Goal: Use online tool/utility: Utilize a website feature to perform a specific function

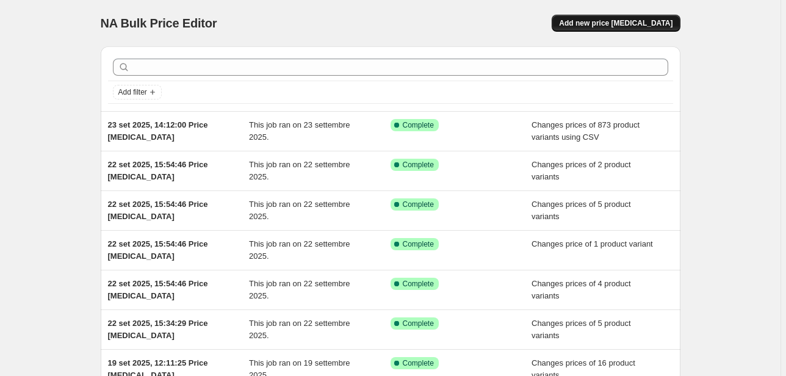
click at [653, 29] on button "Add new price [MEDICAL_DATA]" at bounding box center [615, 23] width 128 height 17
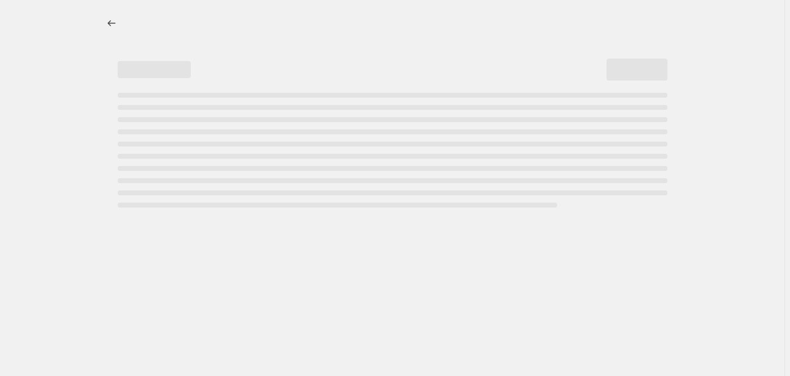
select select "percentage"
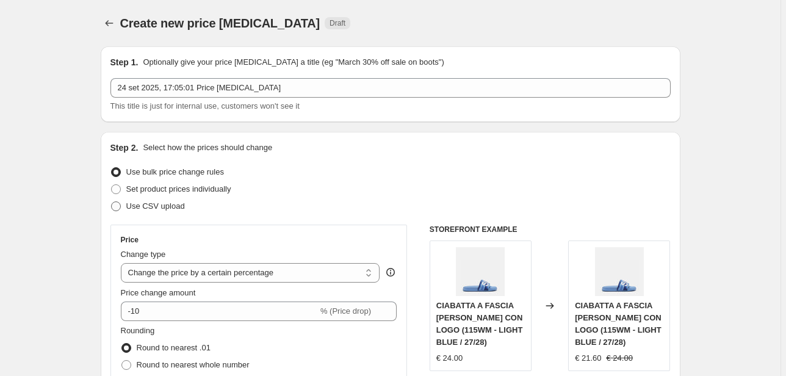
click at [170, 201] on span "Use CSV upload" at bounding box center [155, 205] width 59 height 9
click at [112, 201] on input "Use CSV upload" at bounding box center [111, 201] width 1 height 1
radio input "true"
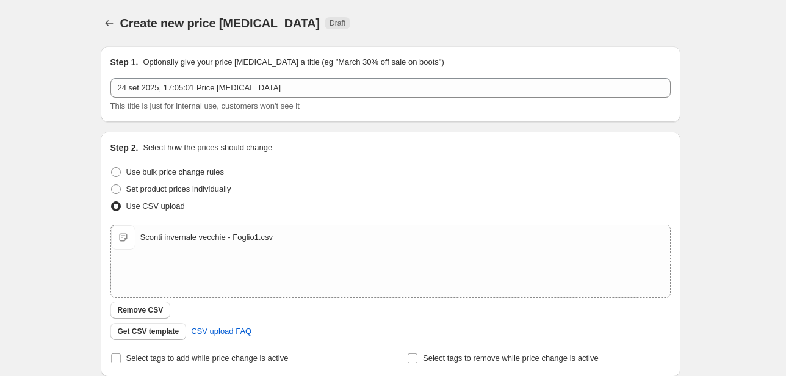
scroll to position [189, 0]
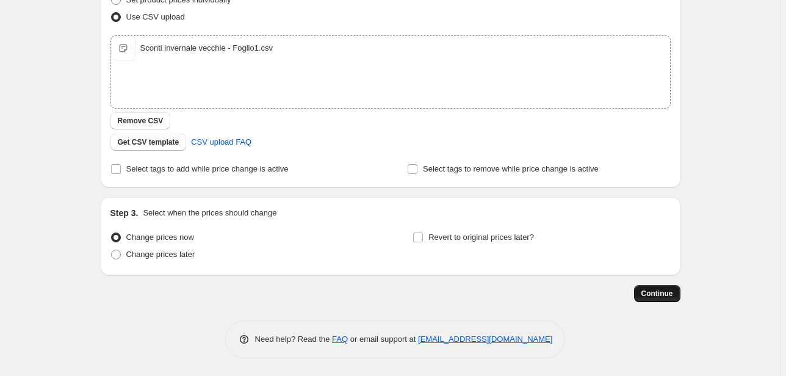
click at [646, 299] on button "Continue" at bounding box center [657, 293] width 46 height 17
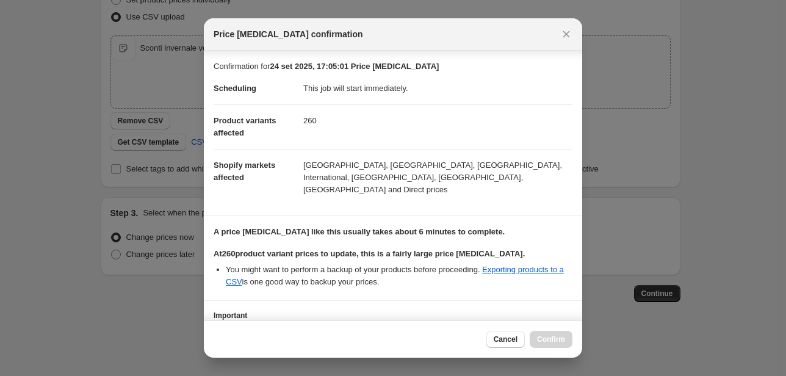
scroll to position [82, 0]
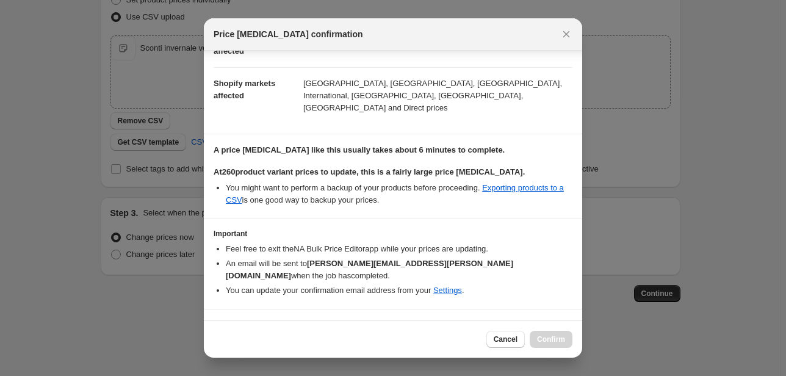
click at [280, 323] on b "I understand that this price [MEDICAL_DATA] will affect 260 product variants" at bounding box center [373, 327] width 288 height 9
click at [224, 323] on input "I understand that this price [MEDICAL_DATA] will affect 260 product variants" at bounding box center [219, 328] width 10 height 10
checkbox input "true"
click at [557, 338] on span "Confirm" at bounding box center [551, 339] width 28 height 10
